Goal: Task Accomplishment & Management: Complete application form

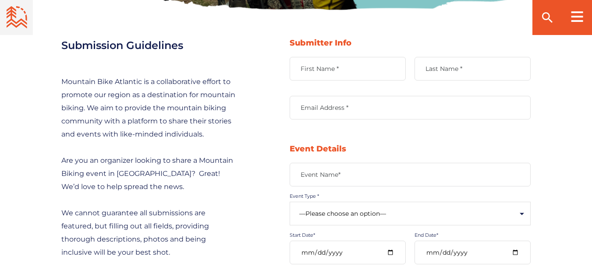
scroll to position [350, 0]
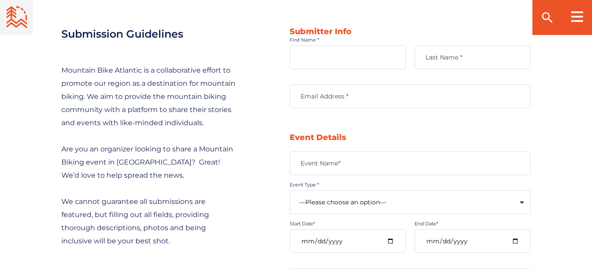
click at [332, 49] on input "First Name *" at bounding box center [348, 58] width 116 height 24
type input "K"
type input "Manasa"
type input "[EMAIL_ADDRESS][DOMAIN_NAME]"
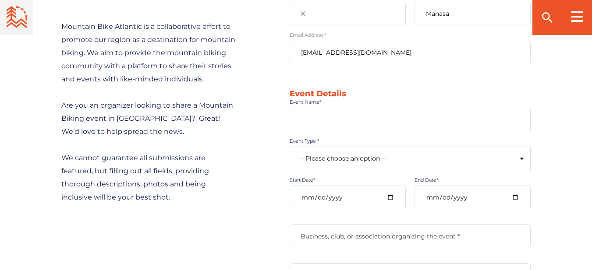
click at [358, 125] on input "Event Name*" at bounding box center [410, 120] width 241 height 24
click at [429, 123] on label "Event Name*" at bounding box center [410, 120] width 241 height 8
click at [429, 123] on input "Event Name*" at bounding box center [410, 120] width 241 height 24
paste input "International Conference on Industrial and Manufacturing Engineering"
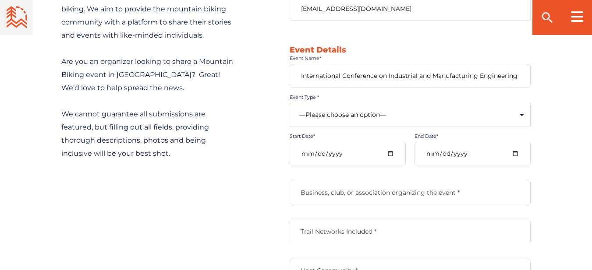
type input "International Conference on Industrial and Manufacturing Engineering"
click at [320, 112] on select "—Please choose an option— Community Clinic Festival Race" at bounding box center [410, 115] width 241 height 24
select select "502"
click at [290, 103] on select "—Please choose an option— Community Clinic Festival Race" at bounding box center [410, 115] width 241 height 24
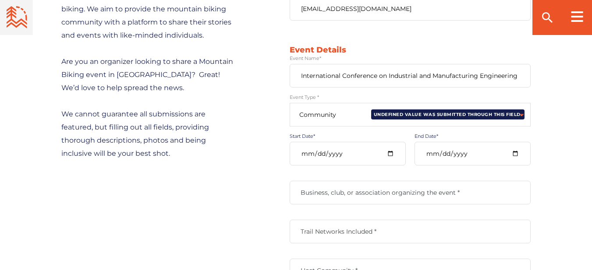
click at [389, 155] on input "Start Date*" at bounding box center [348, 154] width 116 height 24
type input "[DATE]"
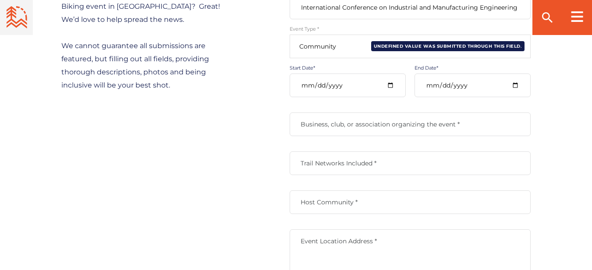
scroll to position [526, 0]
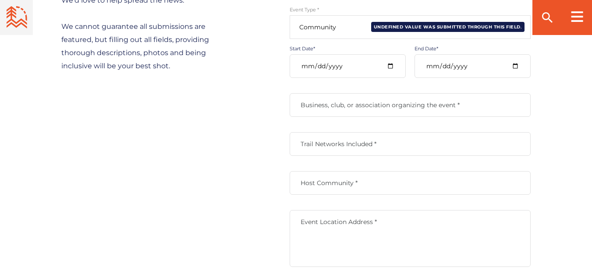
click at [511, 67] on input "End Date*" at bounding box center [472, 66] width 116 height 24
type input "[DATE]"
click at [341, 108] on label "Business, club, or association organizing the event *" at bounding box center [410, 105] width 241 height 8
click at [341, 108] on input "Business, club, or association organizing the event *" at bounding box center [410, 105] width 241 height 24
type input "Pages"
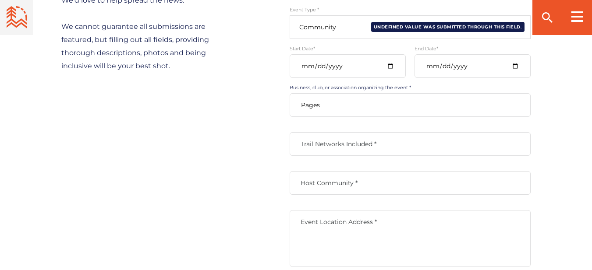
type input "Pages"
type textarea "[GEOGRAPHIC_DATA]"
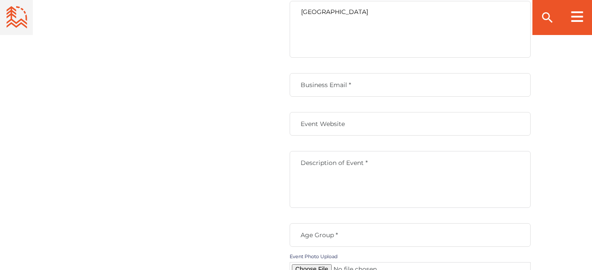
scroll to position [745, 0]
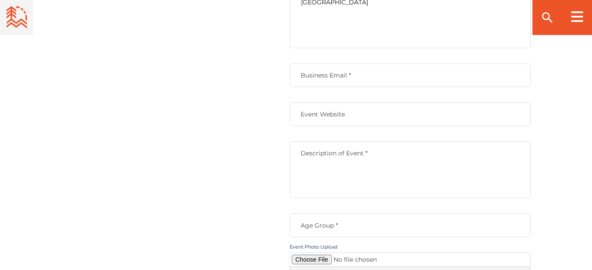
click at [350, 81] on input "Business Email *" at bounding box center [410, 76] width 241 height 24
type input "[EMAIL_ADDRESS][DOMAIN_NAME]"
click at [361, 113] on label "Event Website" at bounding box center [410, 114] width 241 height 8
click at [361, 113] on input "Event Website" at bounding box center [410, 115] width 241 height 24
click at [421, 111] on label "Event Website" at bounding box center [410, 114] width 241 height 8
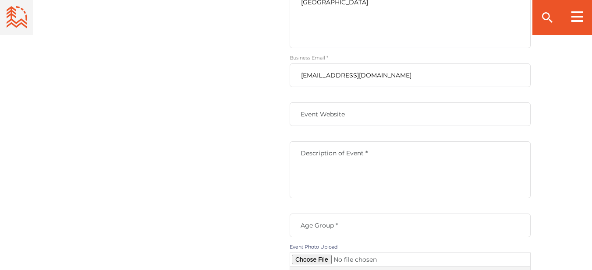
click at [421, 111] on input "Event Website" at bounding box center [410, 115] width 241 height 24
paste input "[URL][DOMAIN_NAME]"
type input "[URL][DOMAIN_NAME]"
click at [373, 179] on textarea "Description of Event *" at bounding box center [410, 170] width 241 height 57
paste textarea "We are pleased to announce that the International Conference on Industrial and …"
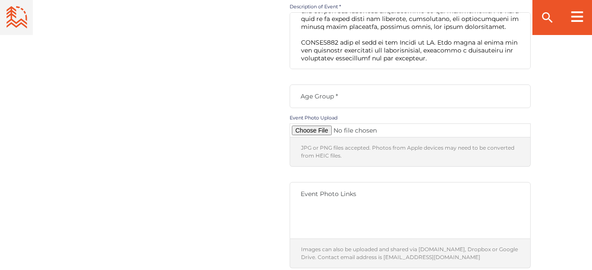
scroll to position [876, 0]
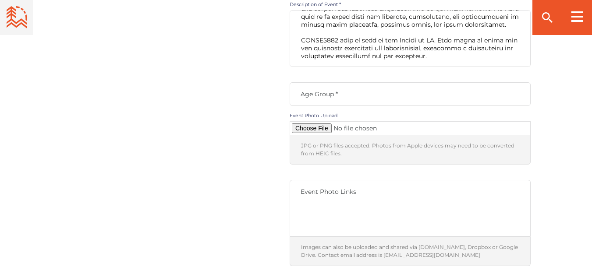
type textarea "We are pleased to announce that the International Conference on Industrial and …"
click at [332, 99] on input "Age Group *" at bounding box center [410, 94] width 241 height 24
click at [318, 127] on input "Contact form" at bounding box center [410, 128] width 241 height 14
type input "C:\fakepath\ICIME2026 Logo.jpg"
click at [350, 208] on textarea "Event Photo Links" at bounding box center [410, 208] width 241 height 57
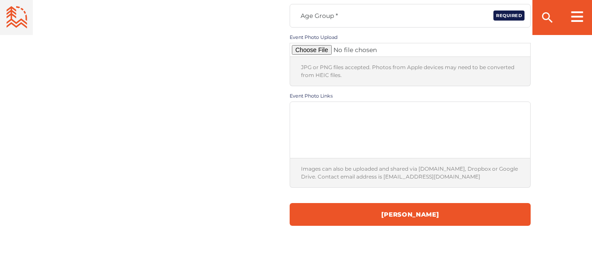
scroll to position [1008, 0]
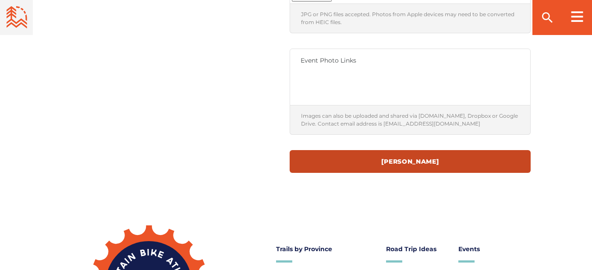
click at [374, 162] on input "[PERSON_NAME]" at bounding box center [410, 161] width 241 height 23
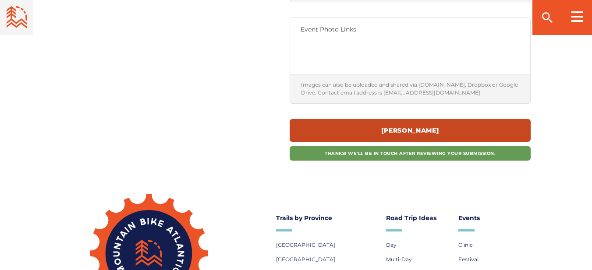
scroll to position [1051, 0]
